Goal: Check status: Check status

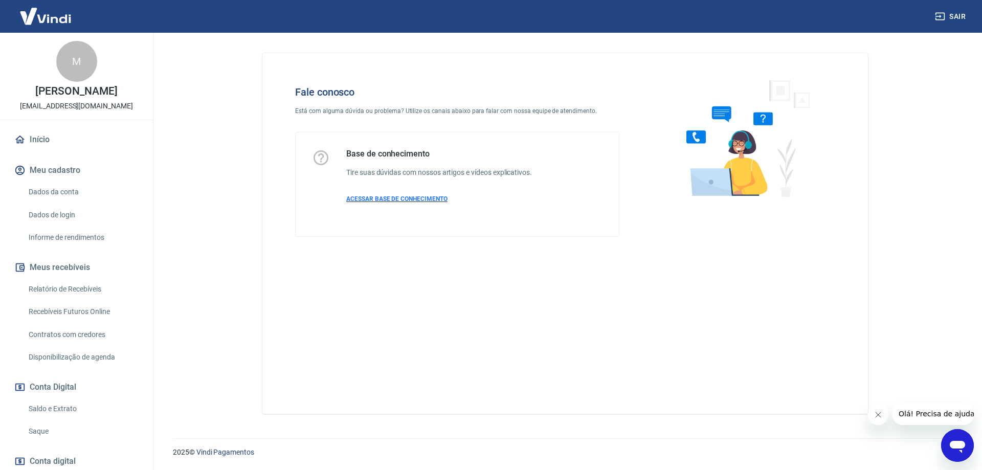
click at [397, 200] on span "ACESSAR BASE DE CONHECIMENTO" at bounding box center [396, 198] width 101 height 7
click at [39, 151] on link "Início" at bounding box center [76, 139] width 128 height 23
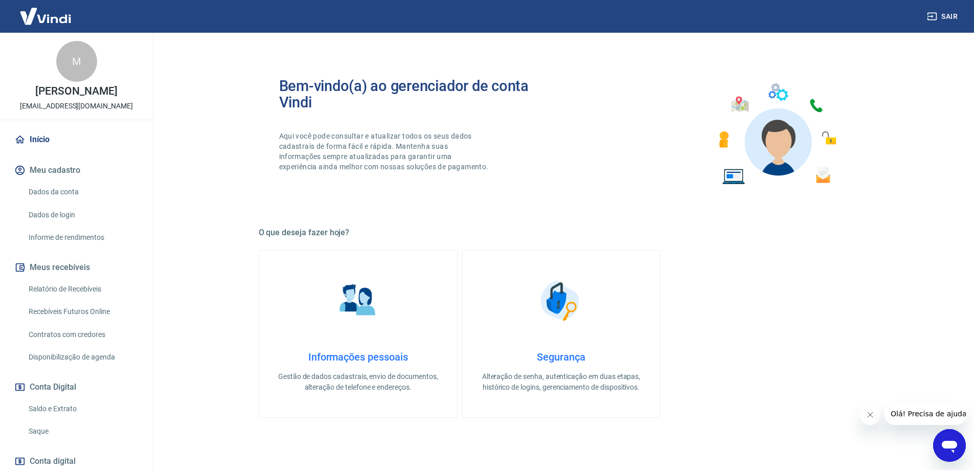
click at [64, 279] on button "Meus recebíveis" at bounding box center [76, 267] width 128 height 23
click at [65, 279] on button "Meus recebíveis" at bounding box center [76, 267] width 128 height 23
click at [67, 300] on link "Relatório de Recebíveis" at bounding box center [83, 289] width 116 height 21
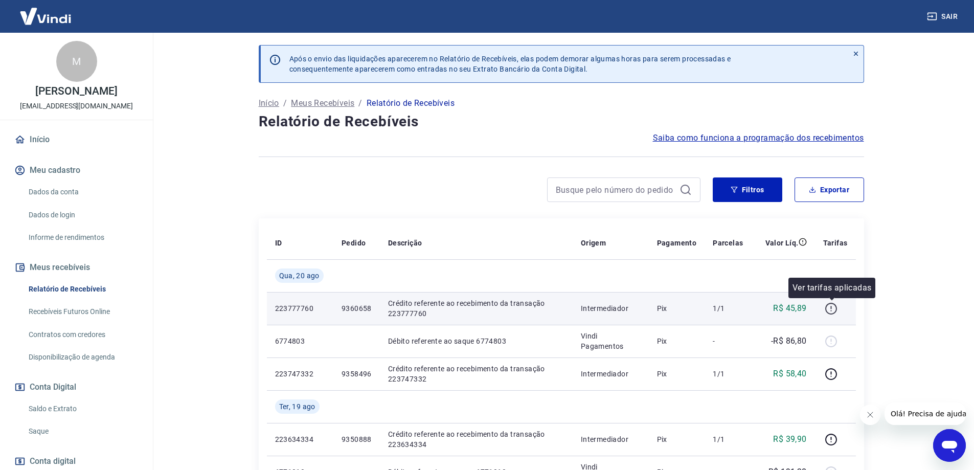
click at [829, 304] on icon "button" at bounding box center [831, 309] width 12 height 12
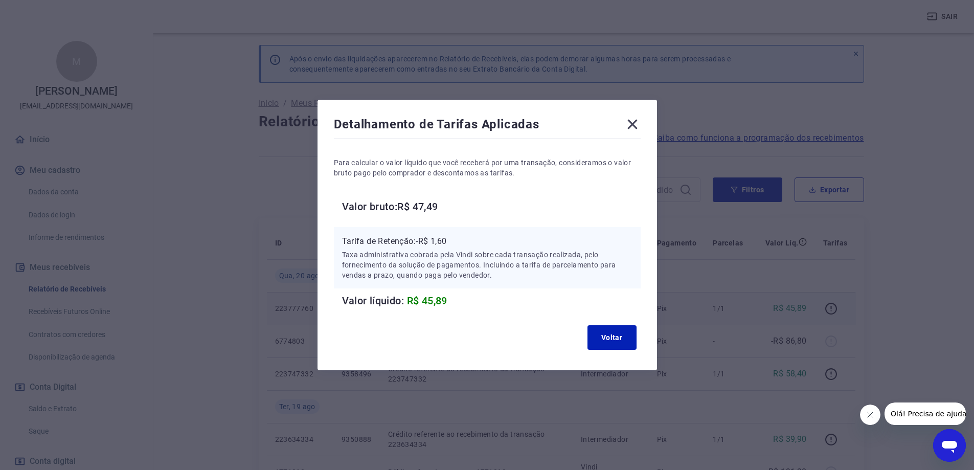
click at [634, 121] on icon at bounding box center [632, 125] width 10 height 10
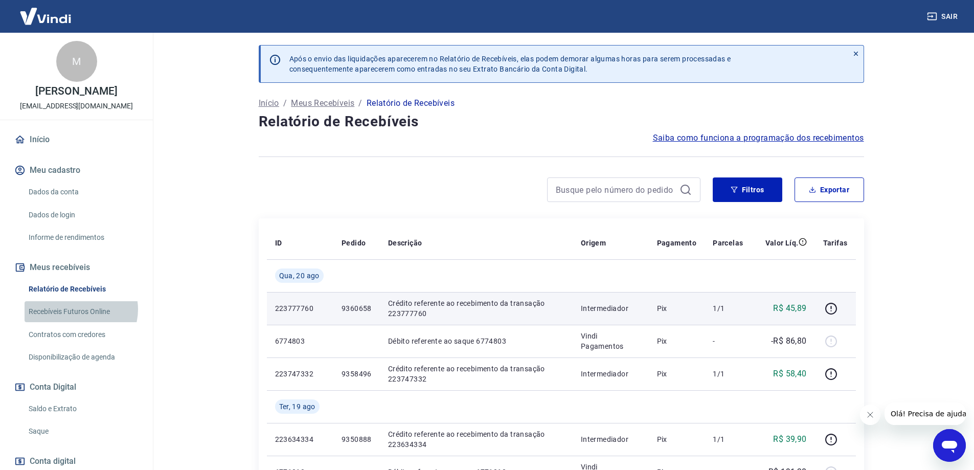
click at [80, 320] on link "Recebíveis Futuros Online" at bounding box center [83, 311] width 116 height 21
